Goal: Use online tool/utility: Utilize a website feature to perform a specific function

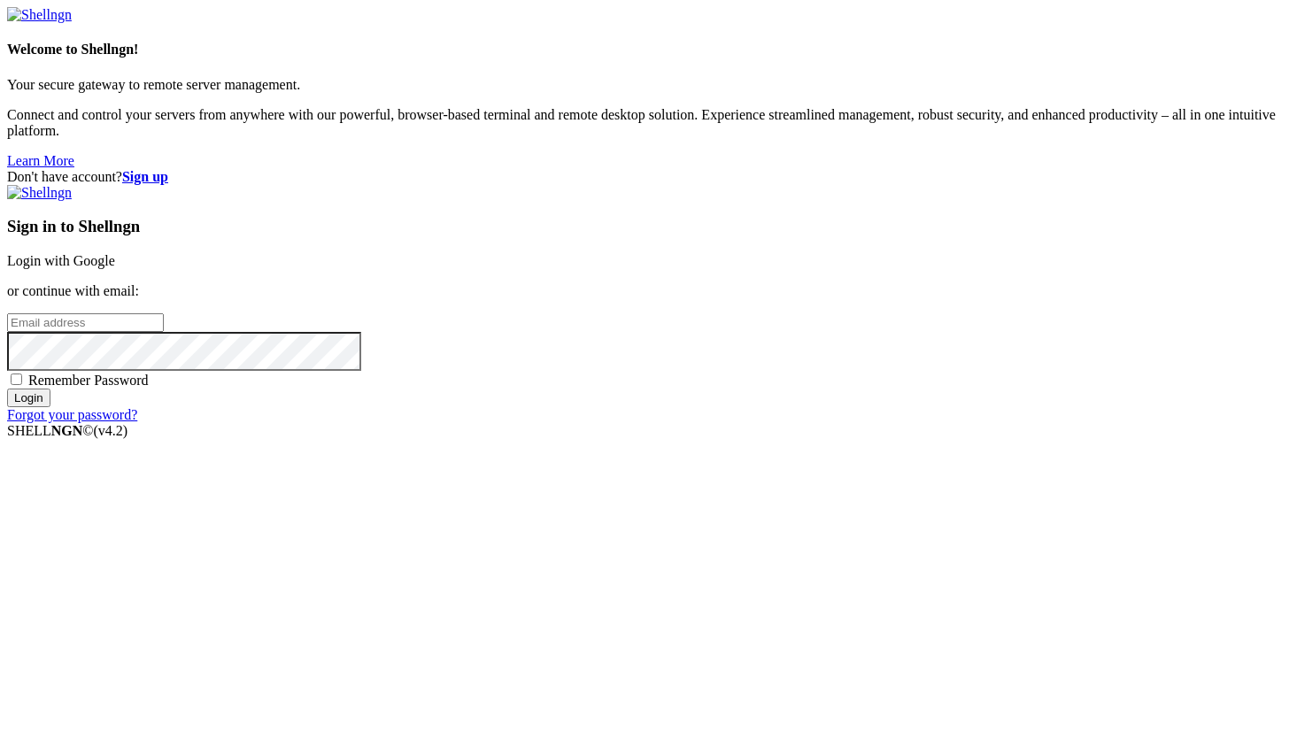
click at [164, 332] on input "email" at bounding box center [85, 322] width 157 height 19
type input "[EMAIL_ADDRESS][DOMAIN_NAME]"
click at [7, 389] on input "Login" at bounding box center [28, 398] width 43 height 19
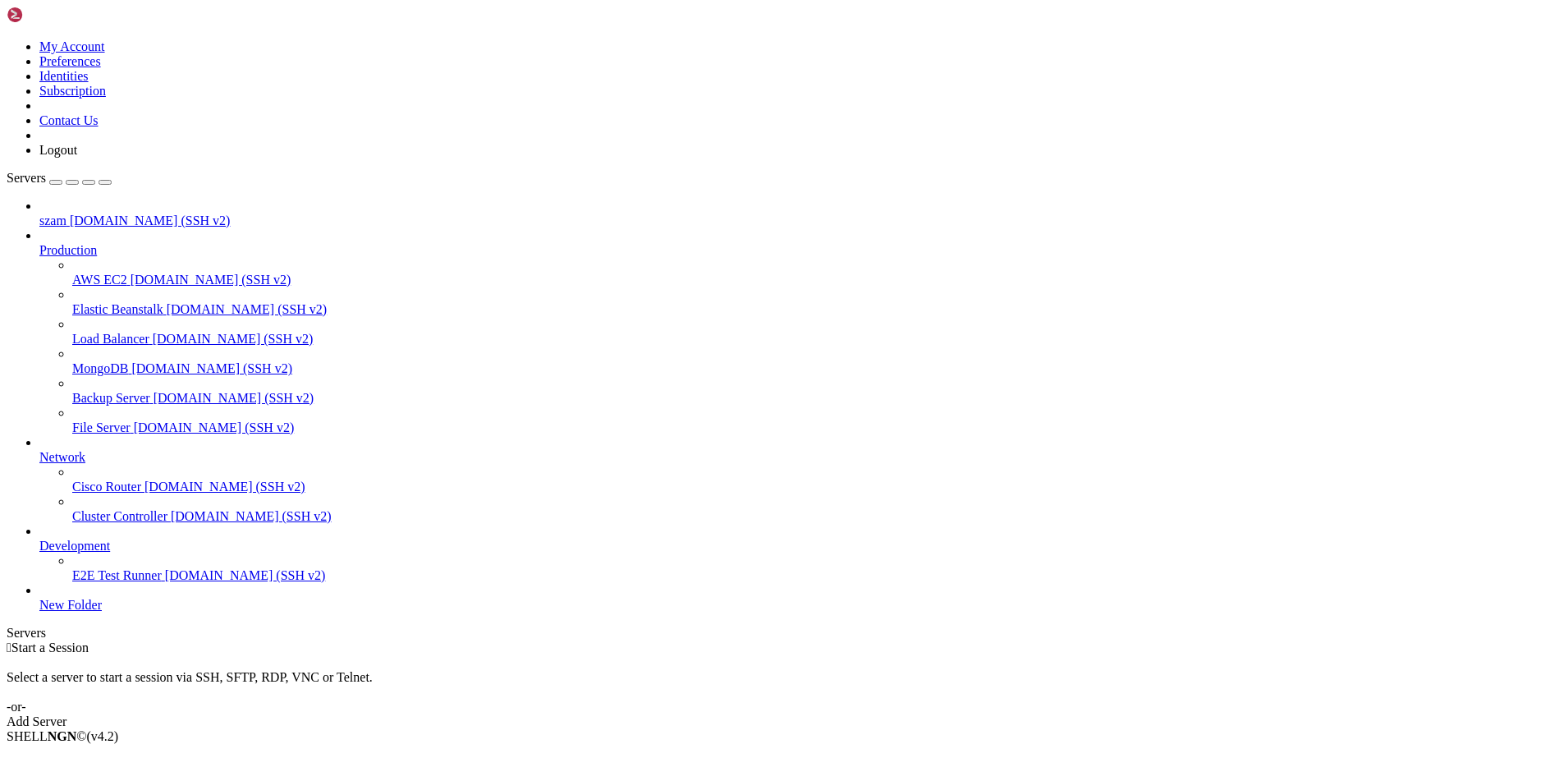
click at [83, 692] on span "Connect" at bounding box center [61, 764] width 44 height 14
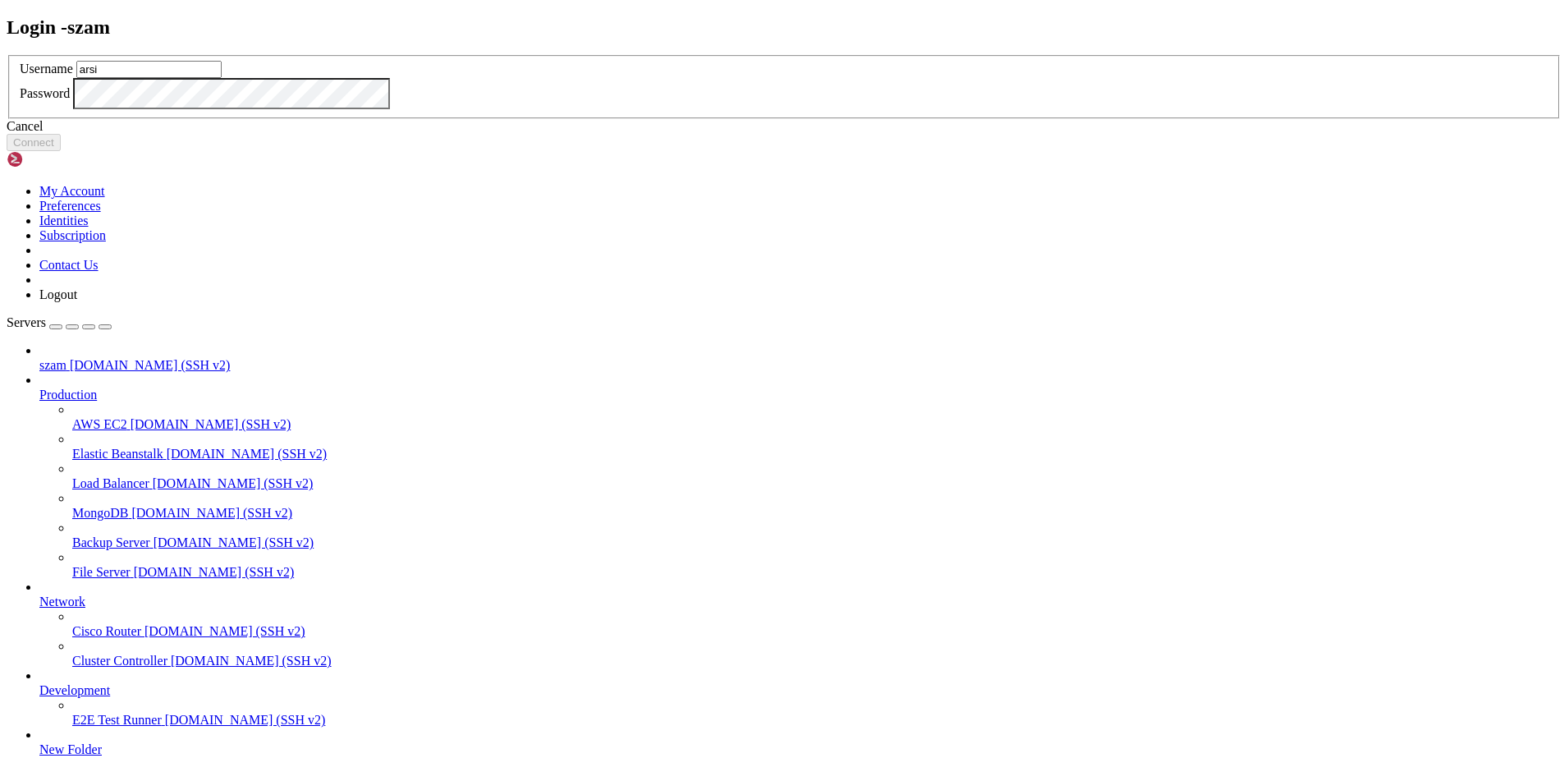
type input "arsi"
click button "Connect" at bounding box center [33, 142] width 54 height 18
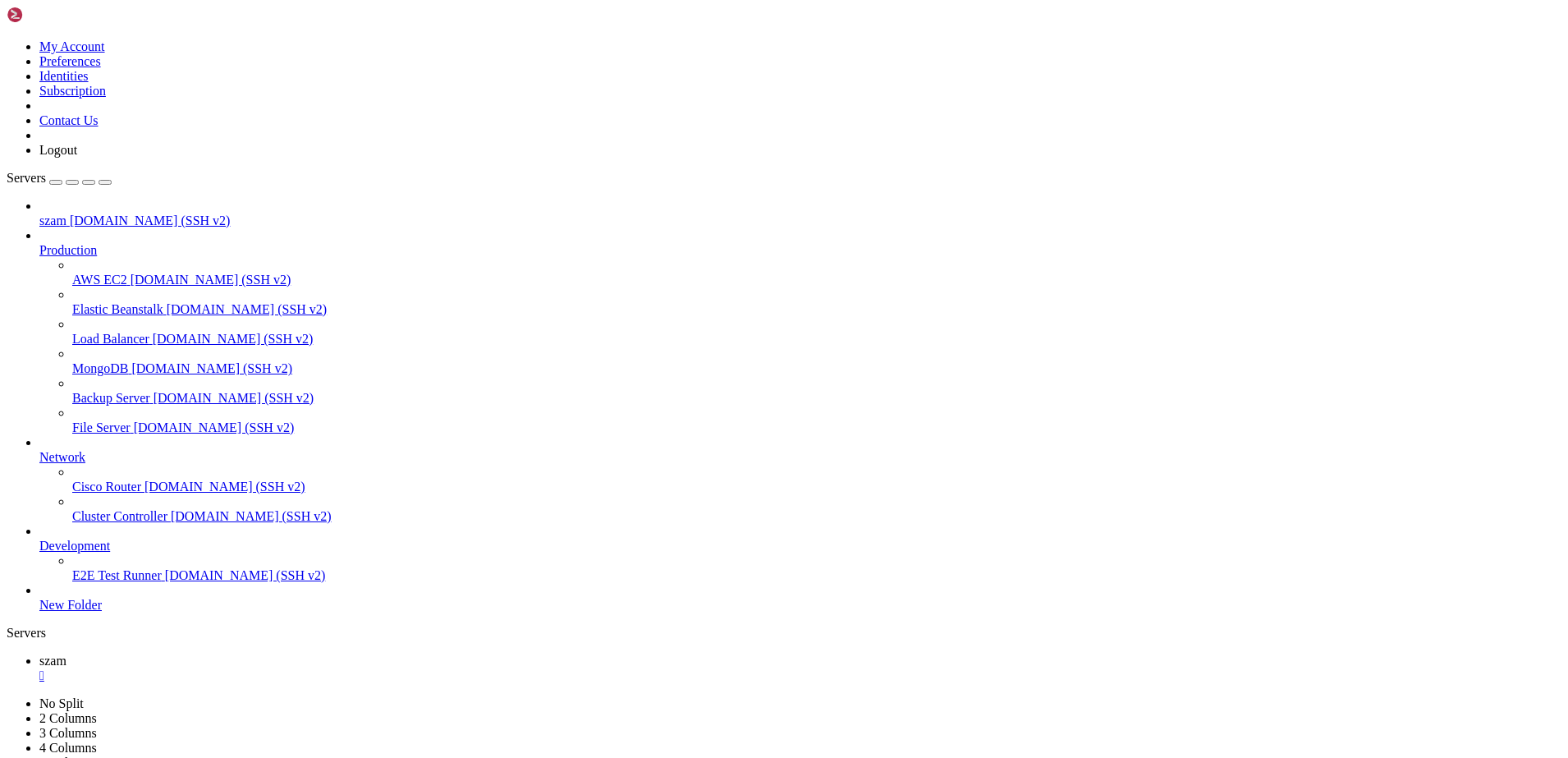
scroll to position [628, 0]
drag, startPoint x: 12, startPoint y: 1236, endPoint x: 627, endPoint y: 1387, distance: 633.3
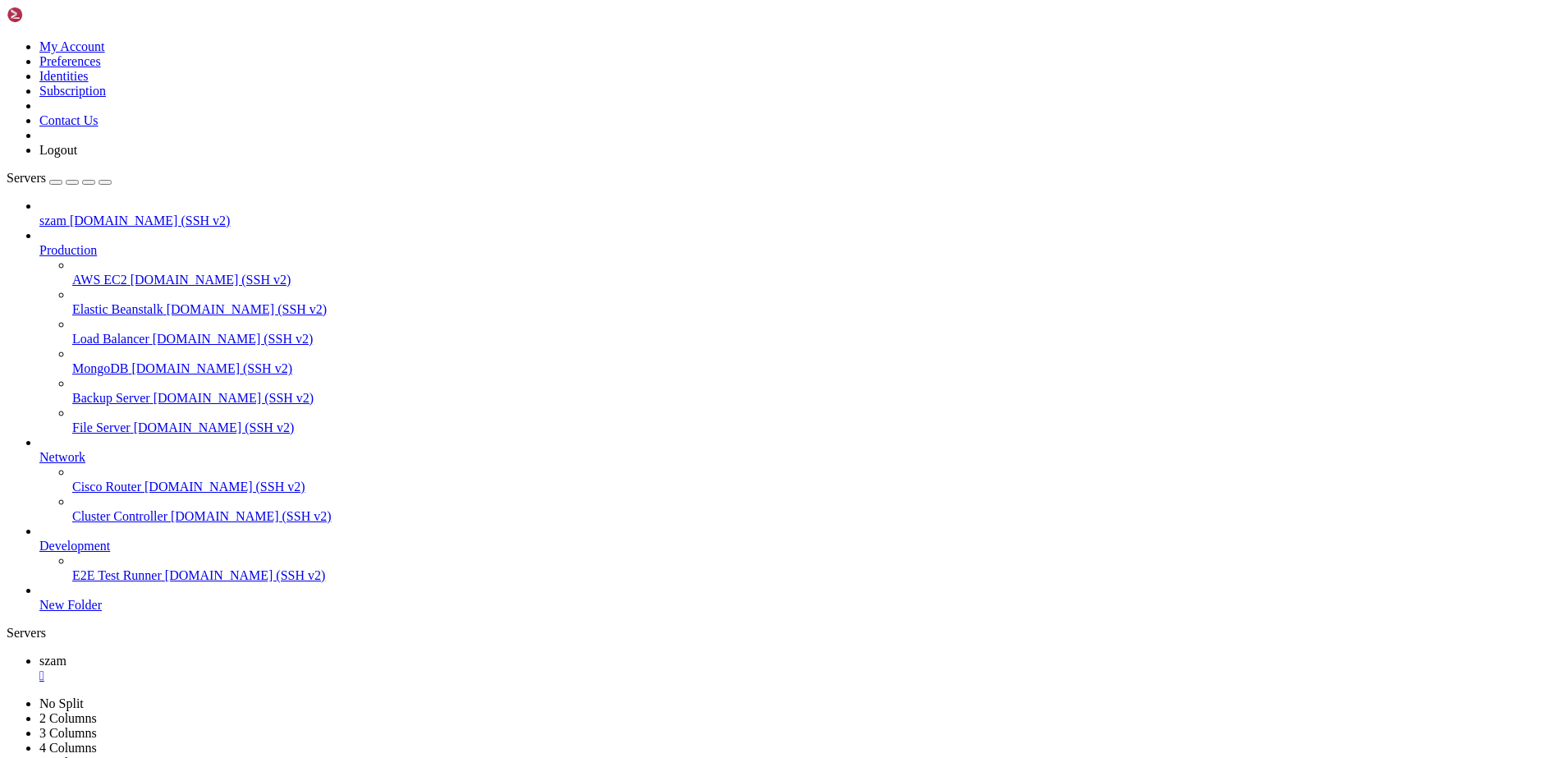
drag, startPoint x: 547, startPoint y: 1376, endPoint x: 20, endPoint y: 1237, distance: 545.0
drag, startPoint x: 17, startPoint y: 1237, endPoint x: 386, endPoint y: 1330, distance: 380.5
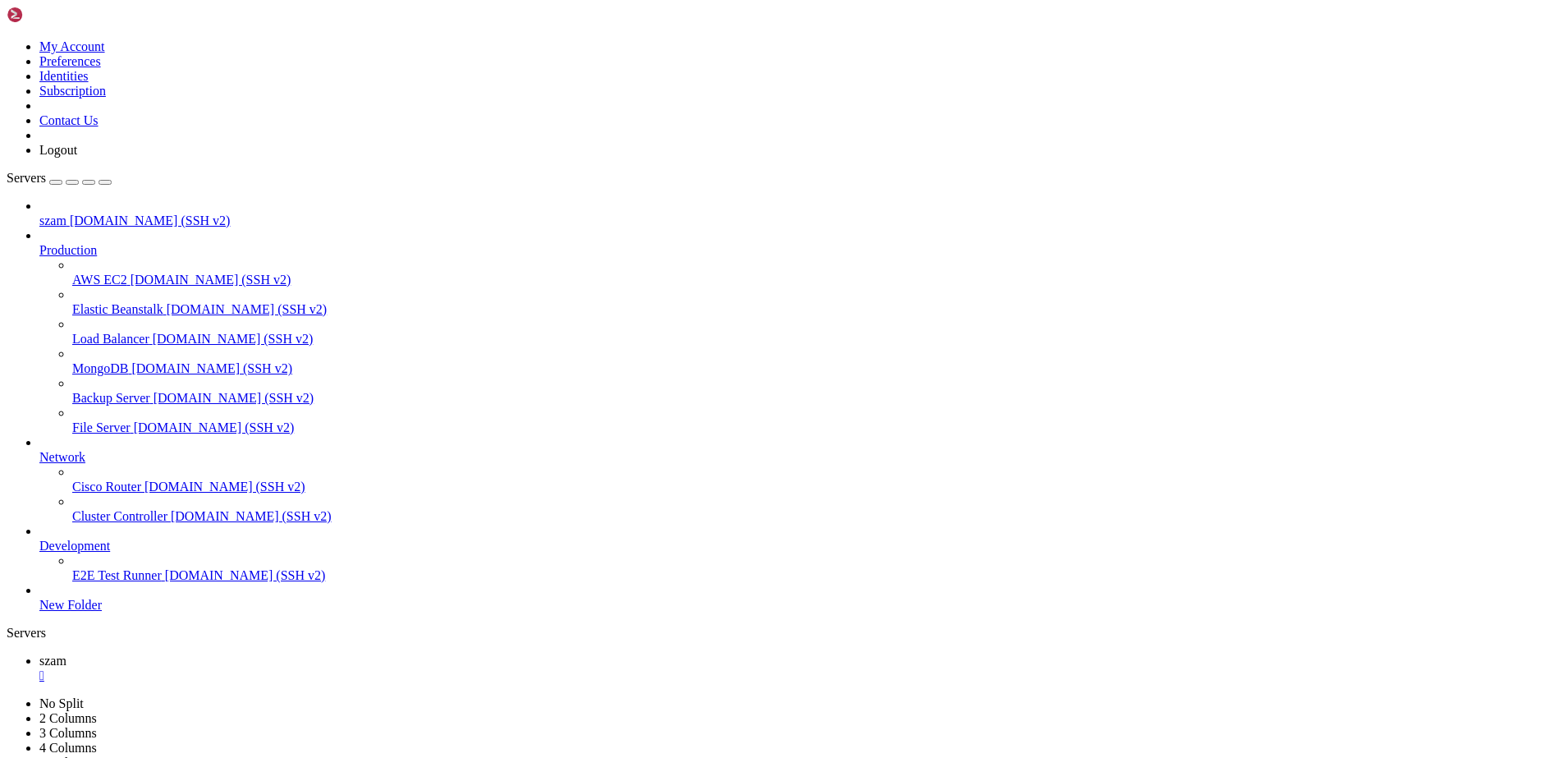
drag, startPoint x: 771, startPoint y: 1568, endPoint x: 406, endPoint y: 1176, distance: 535.6
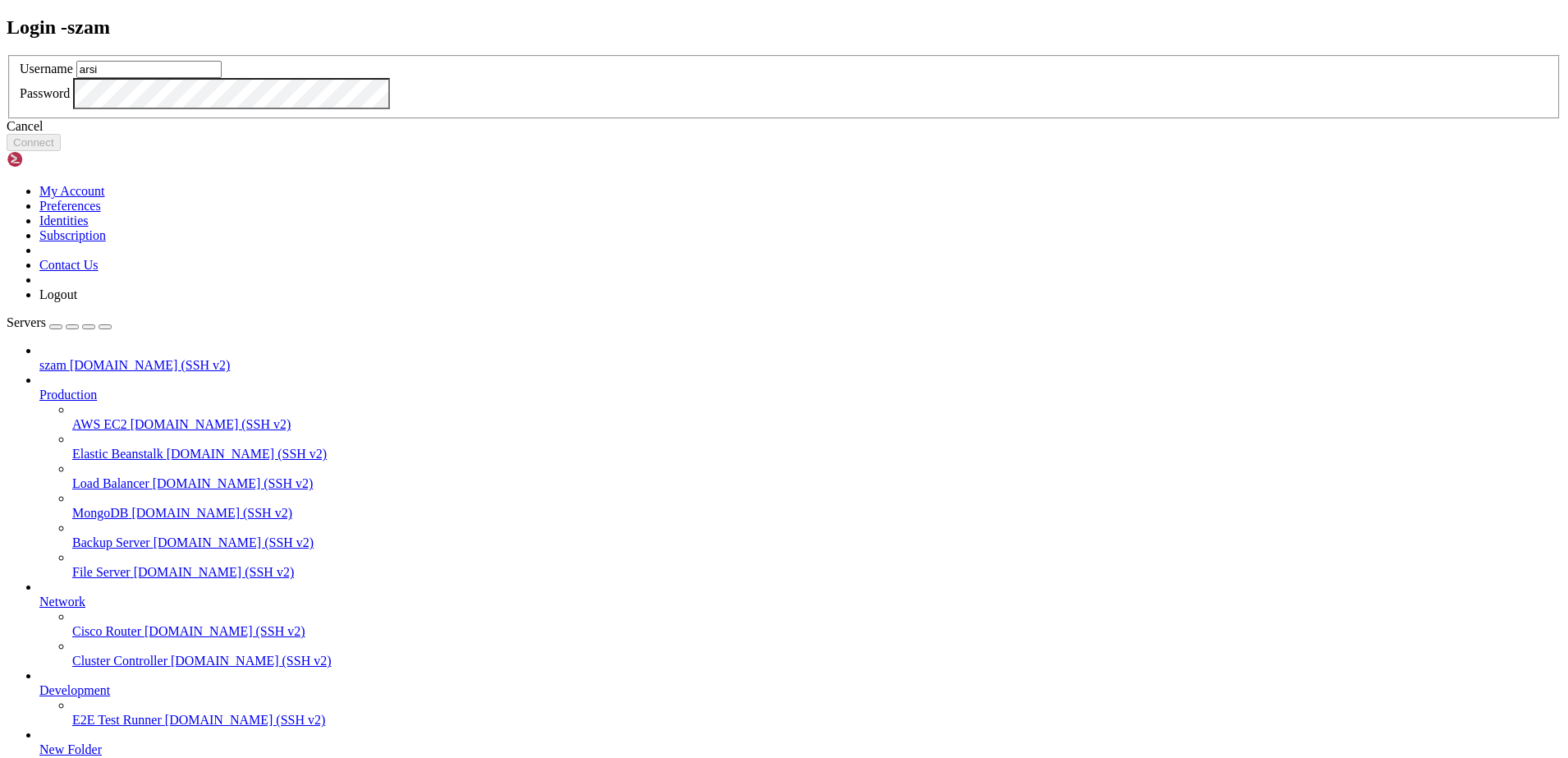
type input "arsi"
click button "Connect" at bounding box center [33, 142] width 54 height 18
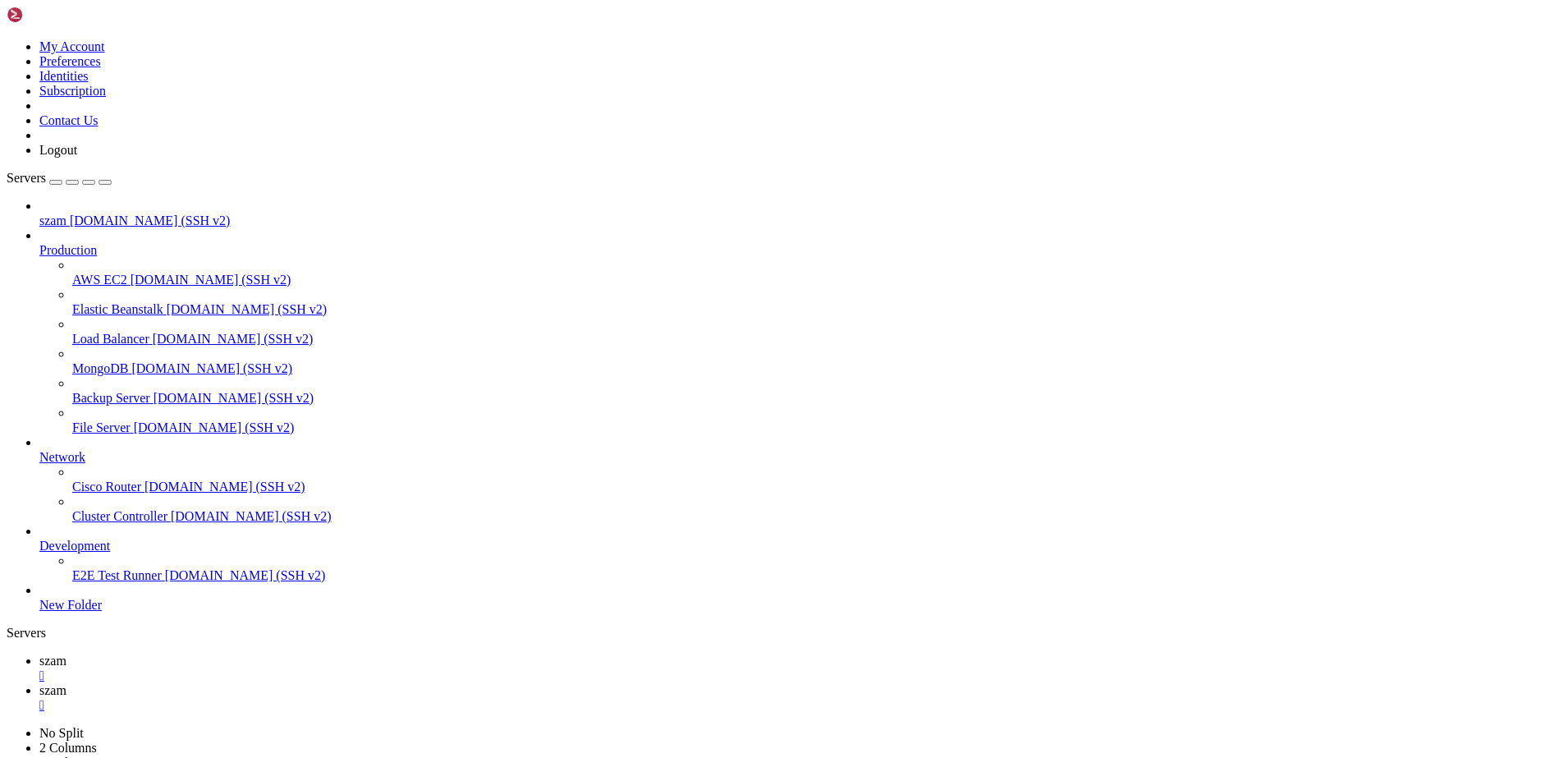
scroll to position [251, 0]
click at [225, 654] on link "szam " at bounding box center [801, 669] width 1523 height 30
drag, startPoint x: 15, startPoint y: 1449, endPoint x: 217, endPoint y: 1553, distance: 227.2
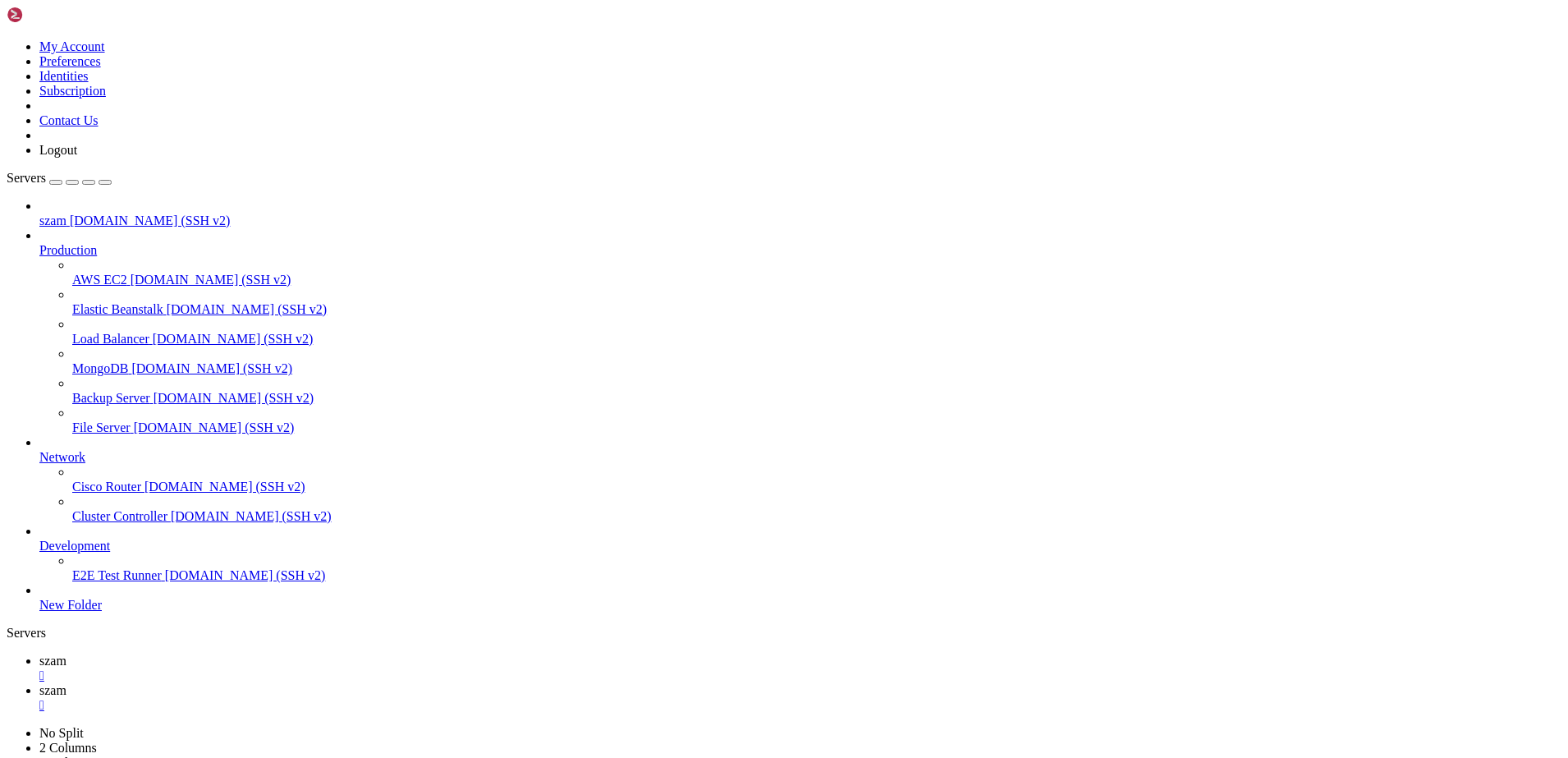
click at [67, 684] on span "szam" at bounding box center [53, 690] width 27 height 14
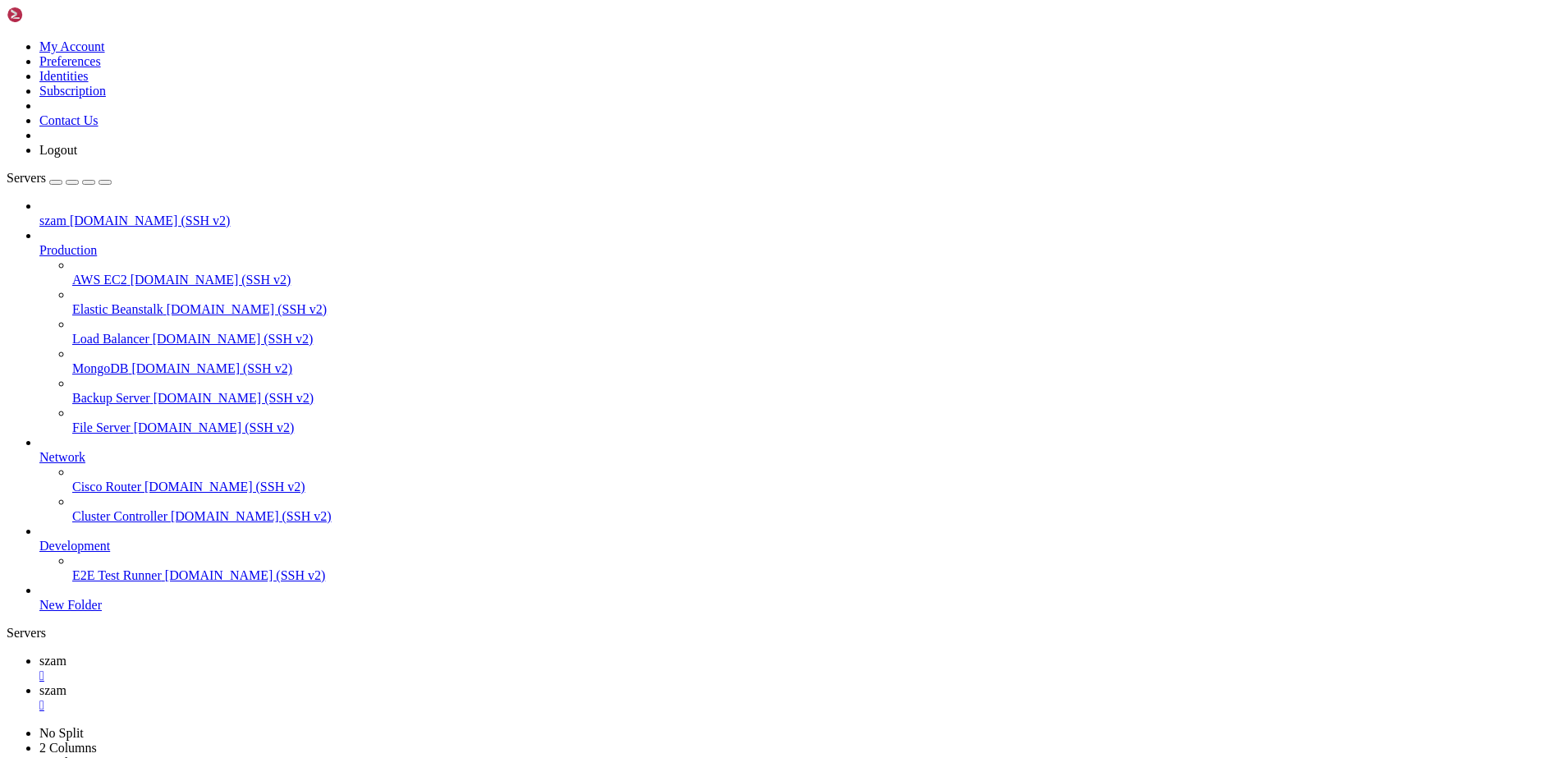
drag, startPoint x: 31, startPoint y: 1323, endPoint x: 178, endPoint y: 1419, distance: 175.6
drag, startPoint x: 309, startPoint y: 1430, endPoint x: 22, endPoint y: 1262, distance: 332.6
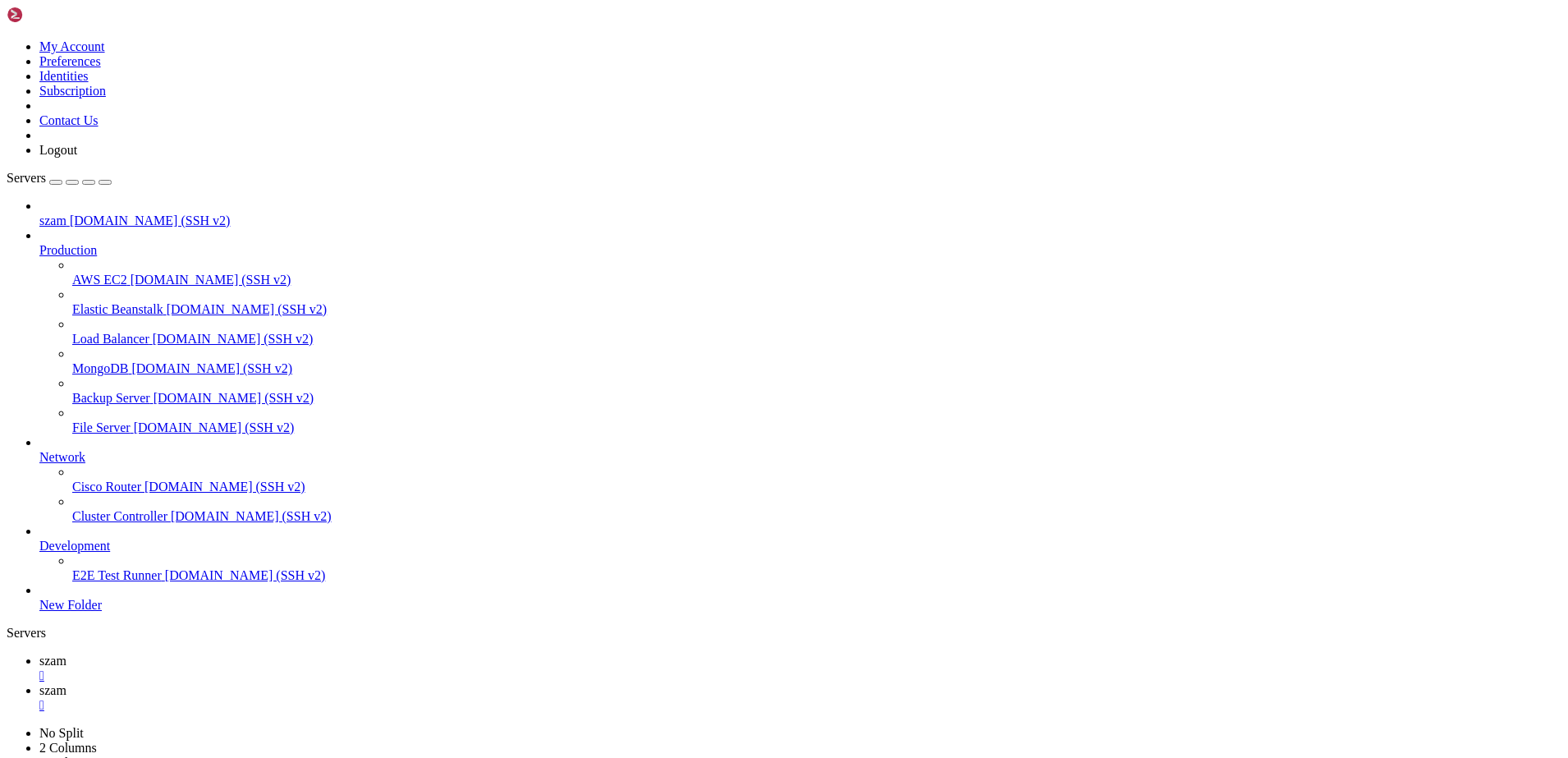
drag, startPoint x: 33, startPoint y: 1249, endPoint x: 307, endPoint y: 1430, distance: 328.4
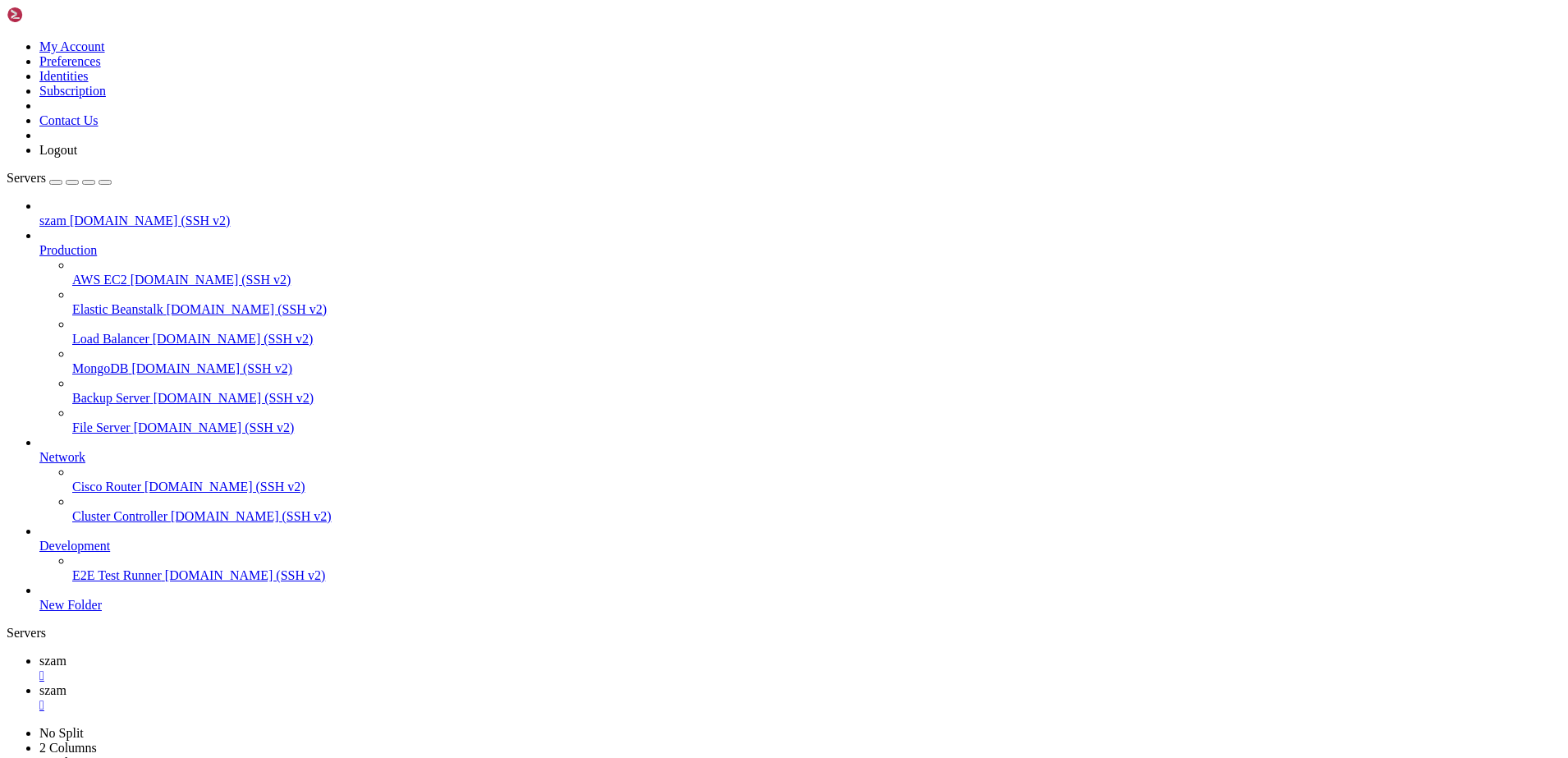
click at [67, 654] on span "szam" at bounding box center [53, 661] width 27 height 14
drag, startPoint x: 13, startPoint y: 1459, endPoint x: 211, endPoint y: 1459, distance: 198.0
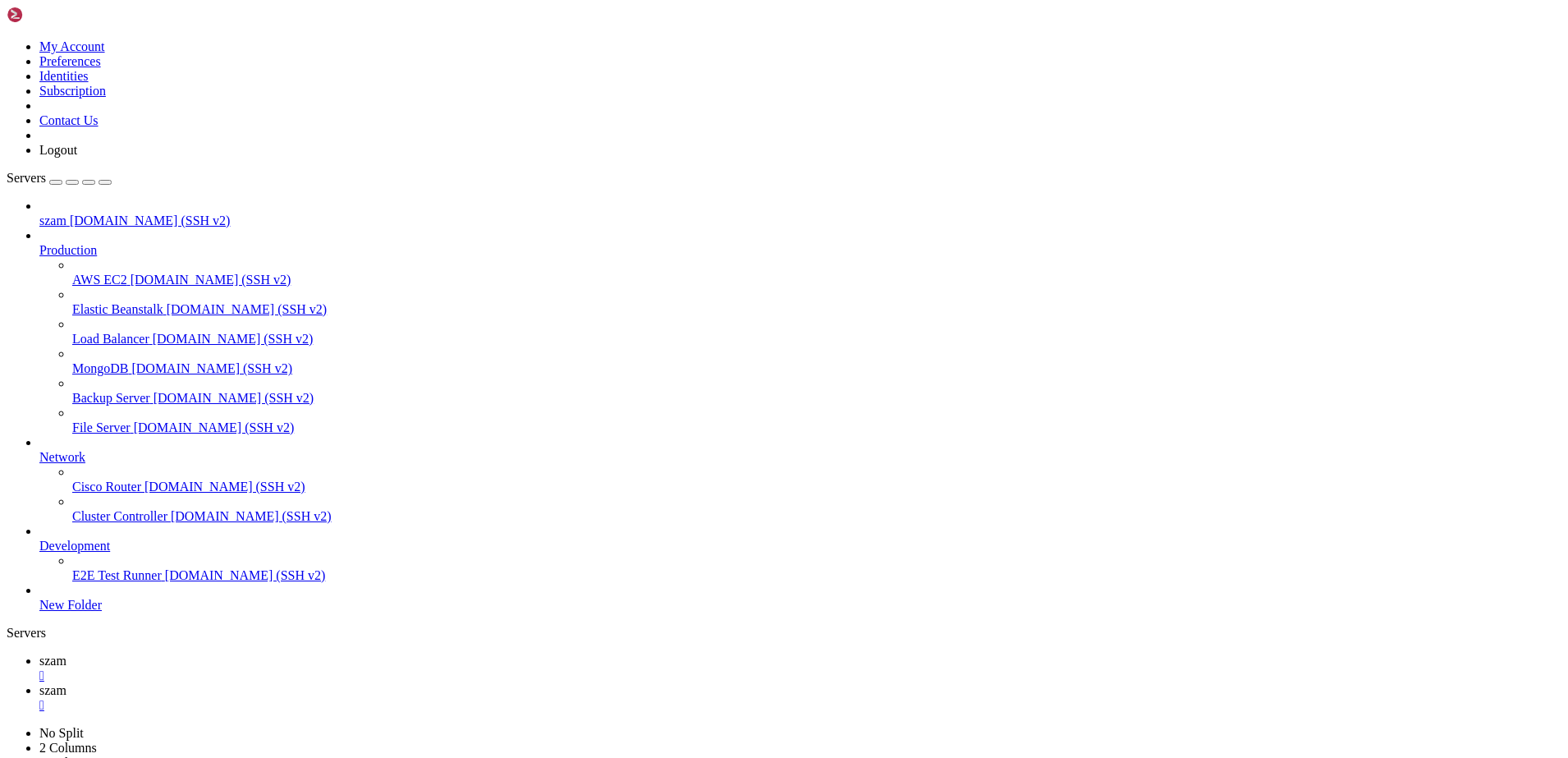
drag, startPoint x: 272, startPoint y: 1557, endPoint x: 18, endPoint y: 1272, distance: 381.8
drag, startPoint x: 18, startPoint y: 1263, endPoint x: 180, endPoint y: 1527, distance: 309.7
